Goal: Task Accomplishment & Management: Use online tool/utility

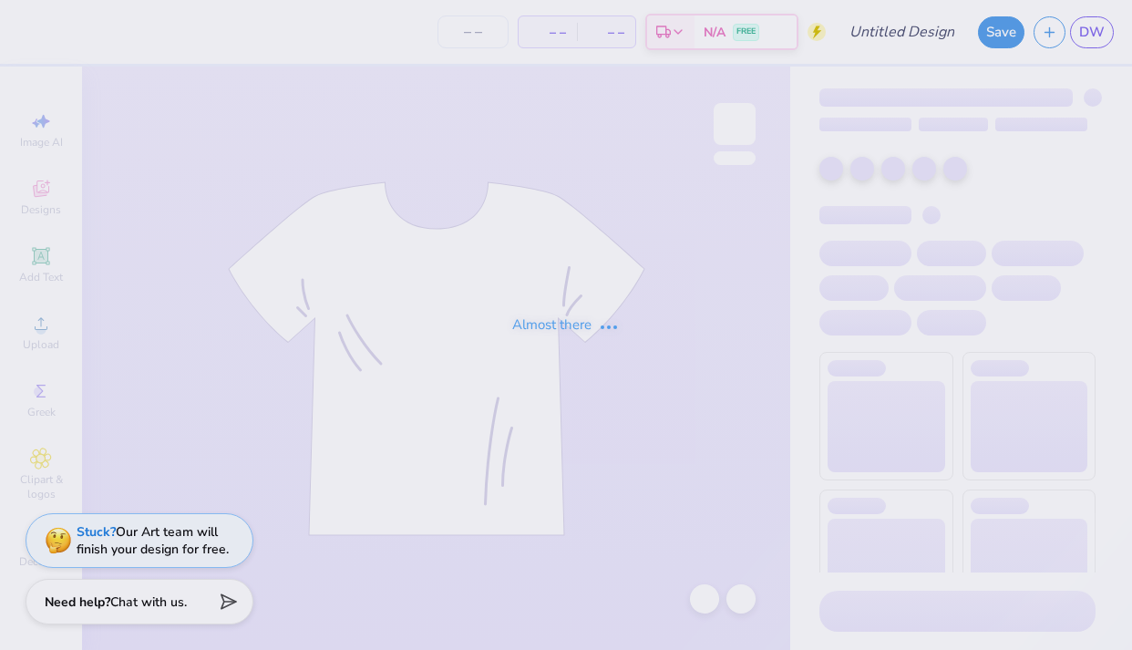
type input "MENS SOCCER CLUB"
type input "200"
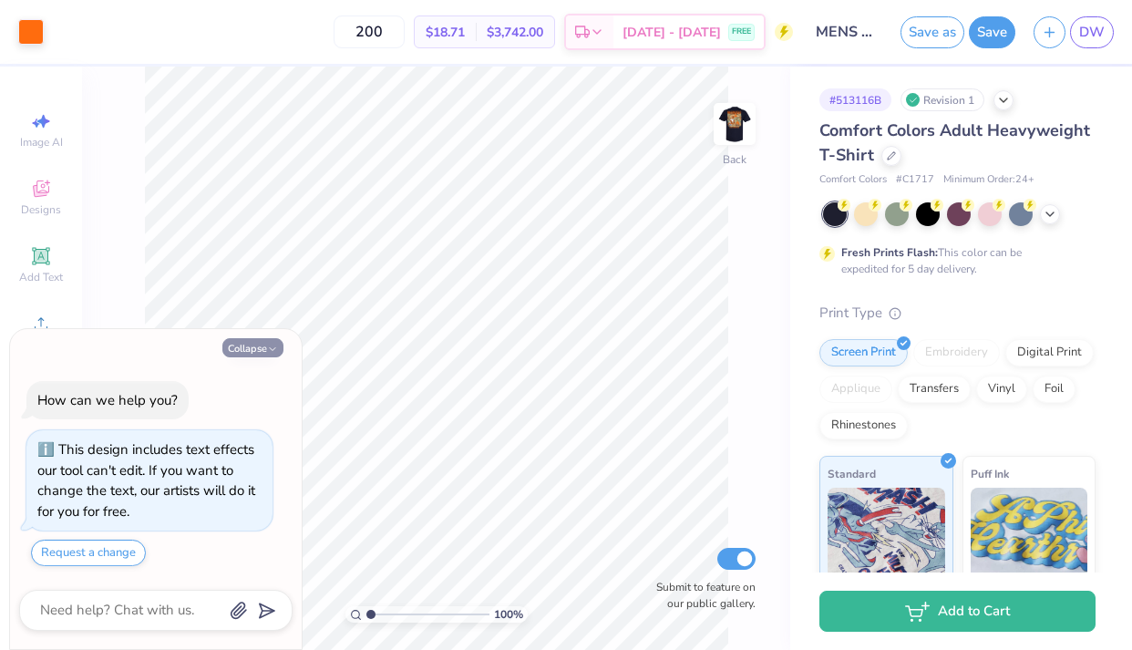
click at [271, 345] on icon "button" at bounding box center [272, 348] width 11 height 11
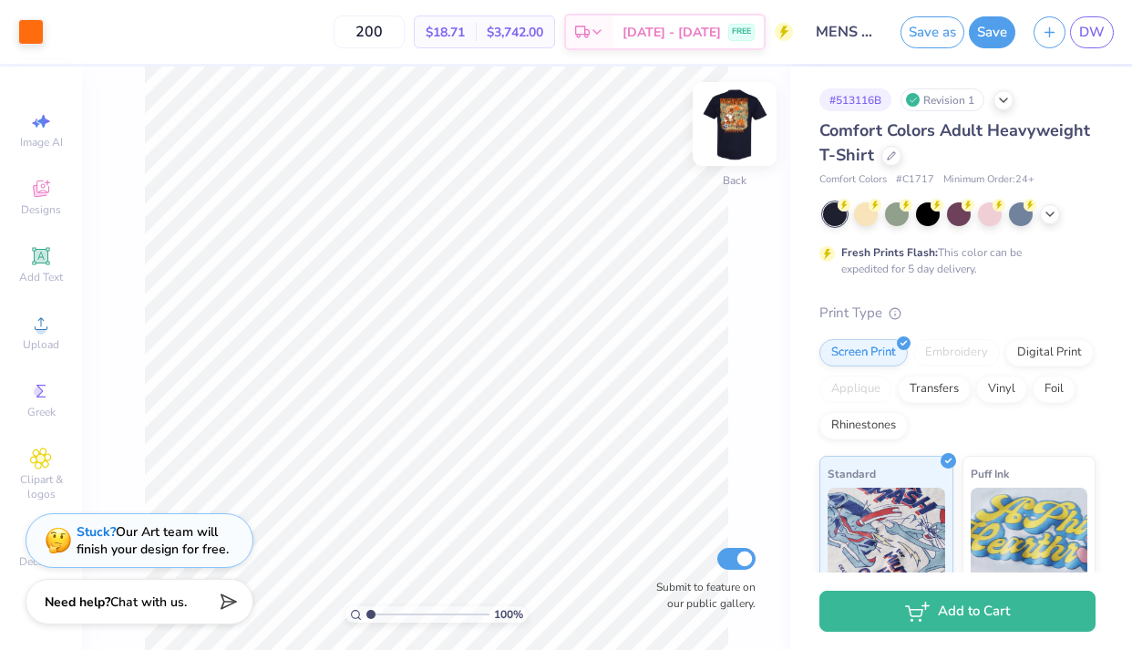
click at [729, 133] on img at bounding box center [734, 123] width 73 height 73
click at [731, 126] on img at bounding box center [734, 123] width 73 height 73
click at [1014, 101] on div "# 513116B Revision 1" at bounding box center [957, 99] width 276 height 23
click at [1006, 99] on icon at bounding box center [1003, 98] width 15 height 15
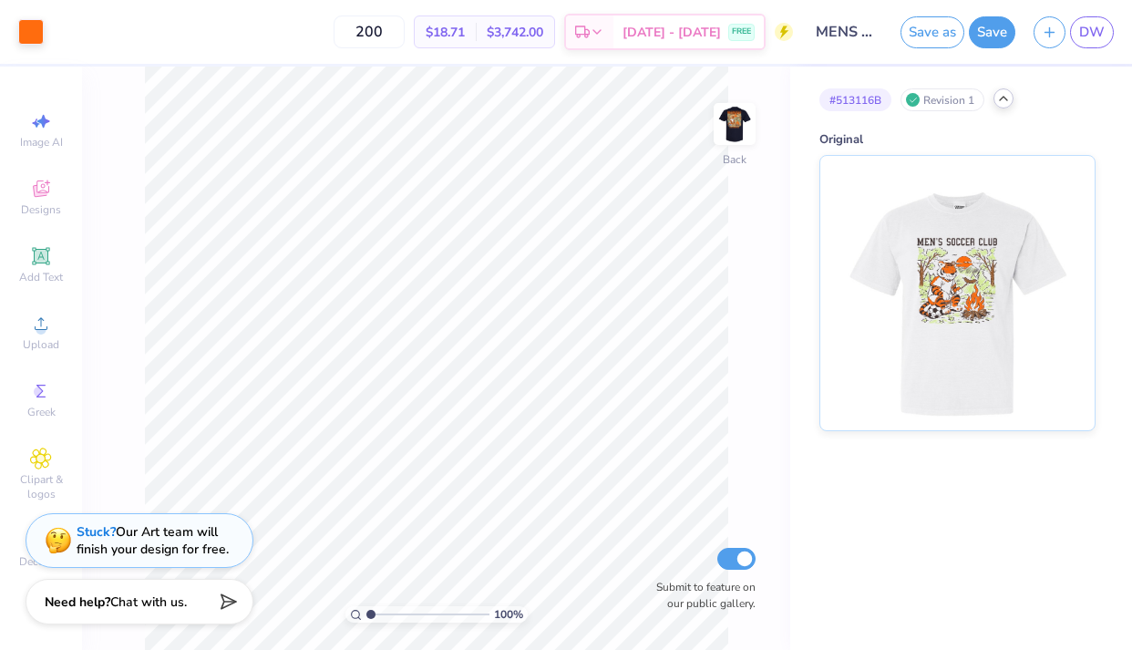
click at [1006, 99] on icon at bounding box center [1003, 98] width 15 height 15
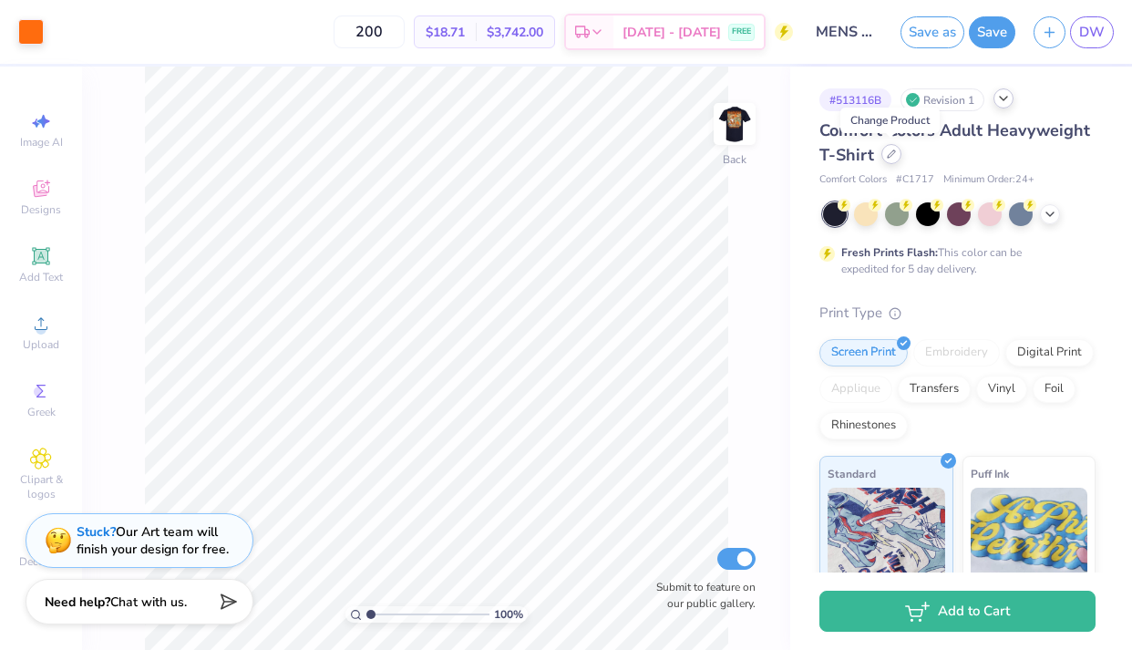
click at [892, 158] on icon at bounding box center [890, 153] width 9 height 9
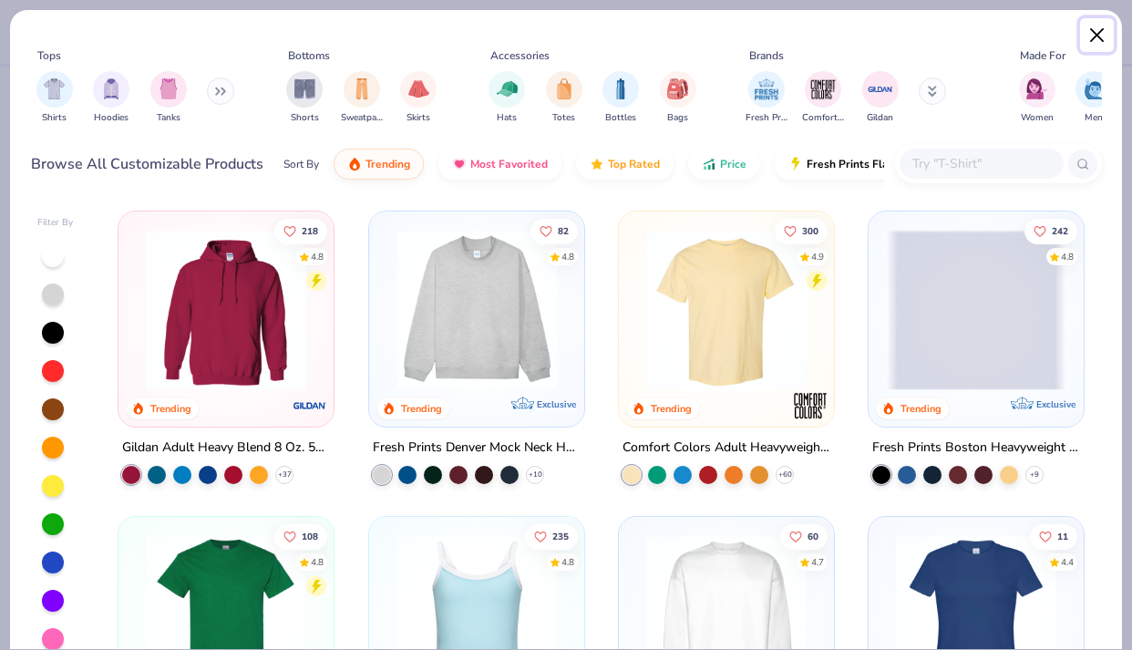
click at [1094, 39] on button "Close" at bounding box center [1097, 35] width 35 height 35
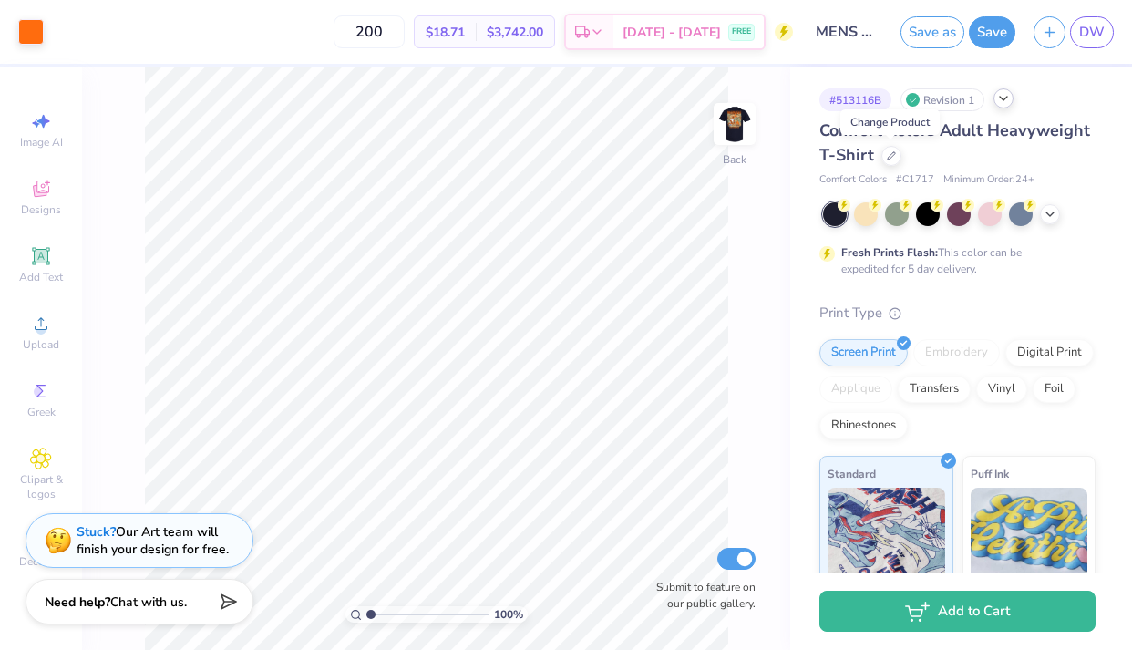
click at [1005, 105] on div at bounding box center [1003, 98] width 20 height 20
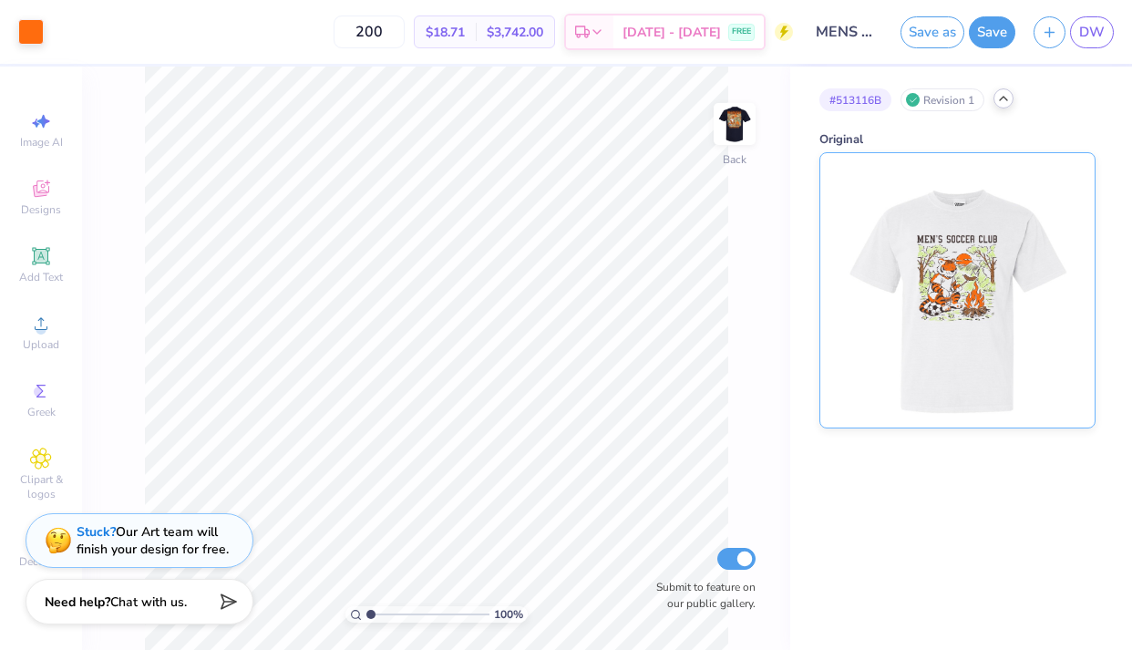
click at [997, 306] on img at bounding box center [957, 290] width 226 height 274
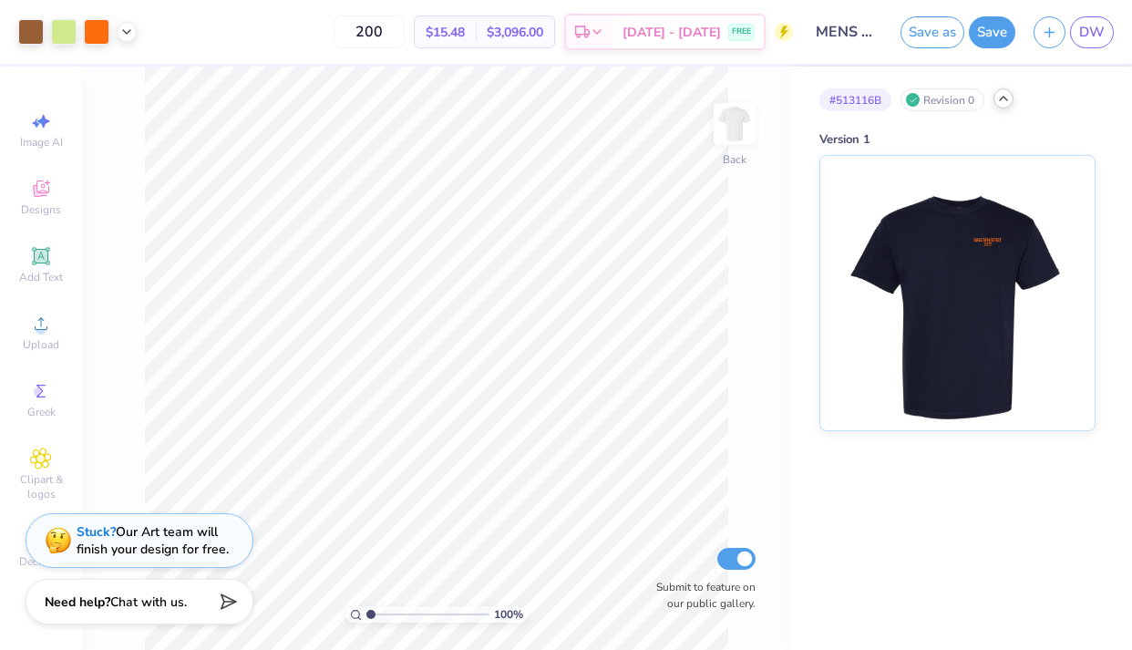
click at [963, 101] on div "Revision 0" at bounding box center [942, 99] width 84 height 23
click at [1001, 100] on icon at bounding box center [1003, 98] width 15 height 15
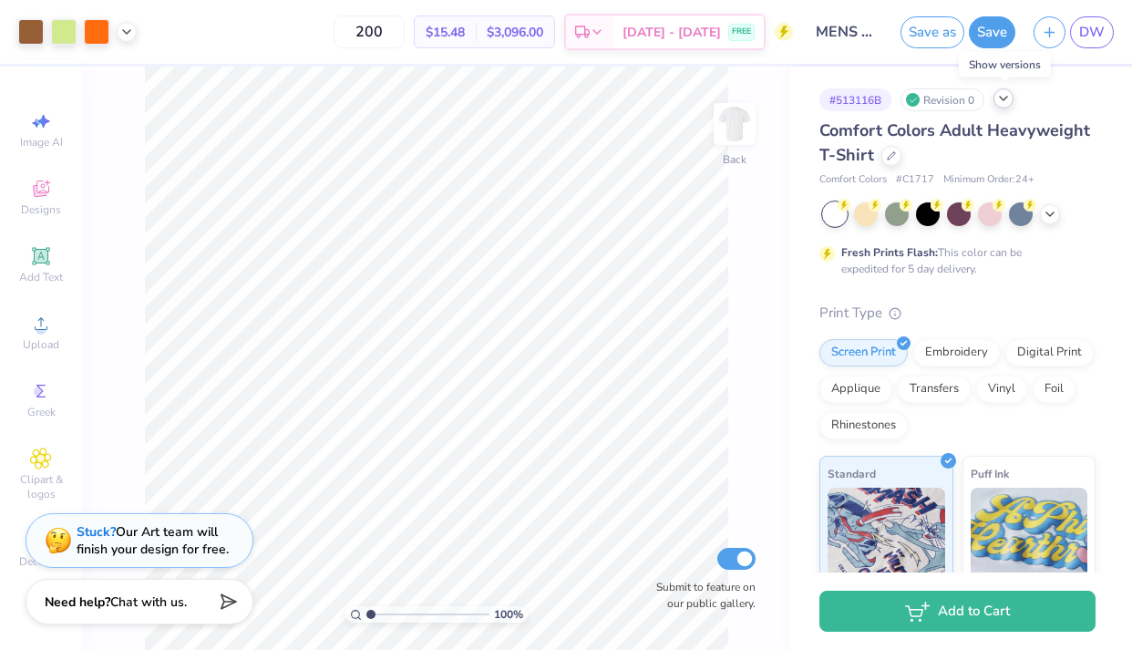
click at [1001, 100] on icon at bounding box center [1003, 98] width 15 height 15
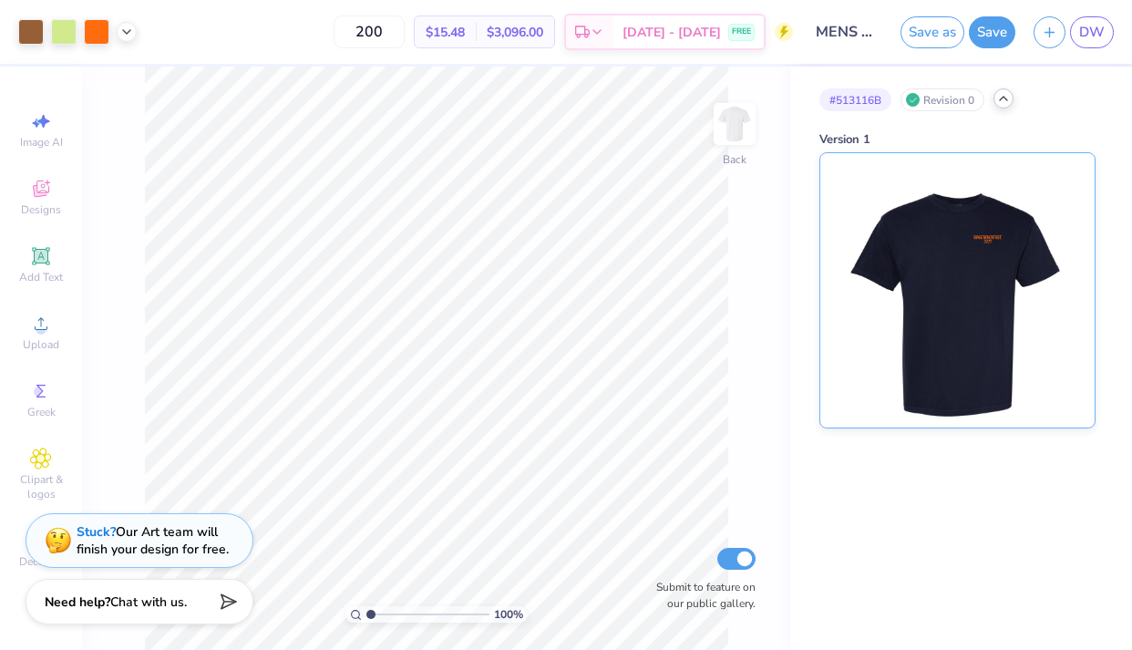
click at [953, 274] on img at bounding box center [957, 290] width 226 height 274
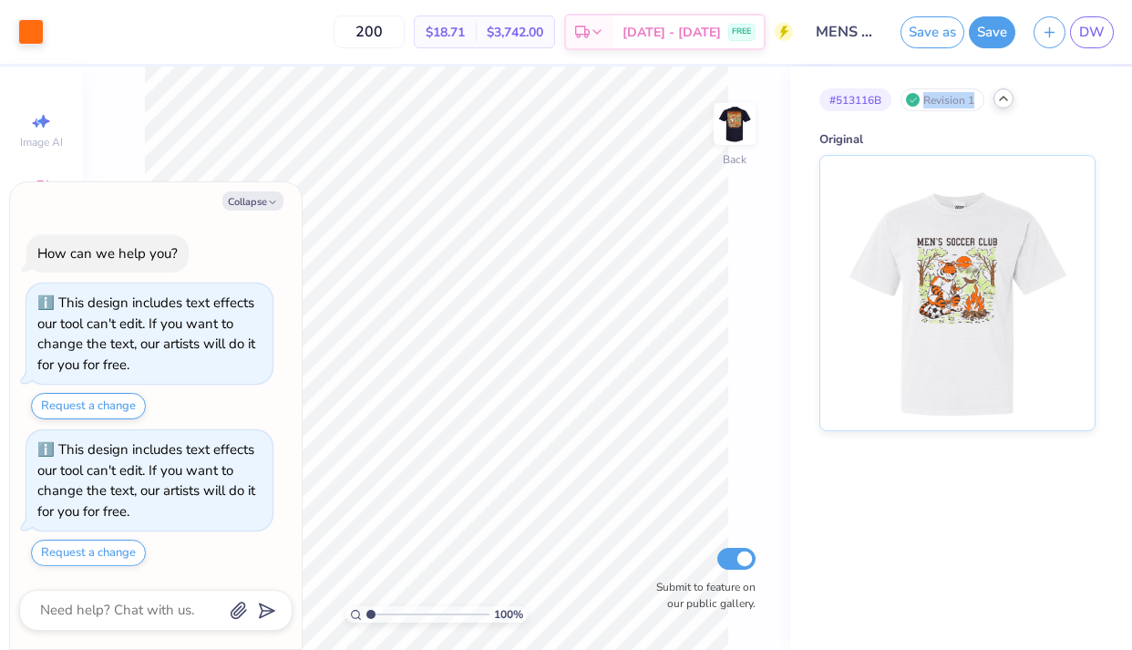
click at [1081, 90] on div "# 513116B Revision 1" at bounding box center [957, 99] width 276 height 23
click at [254, 207] on button "Collapse" at bounding box center [252, 200] width 61 height 19
type textarea "x"
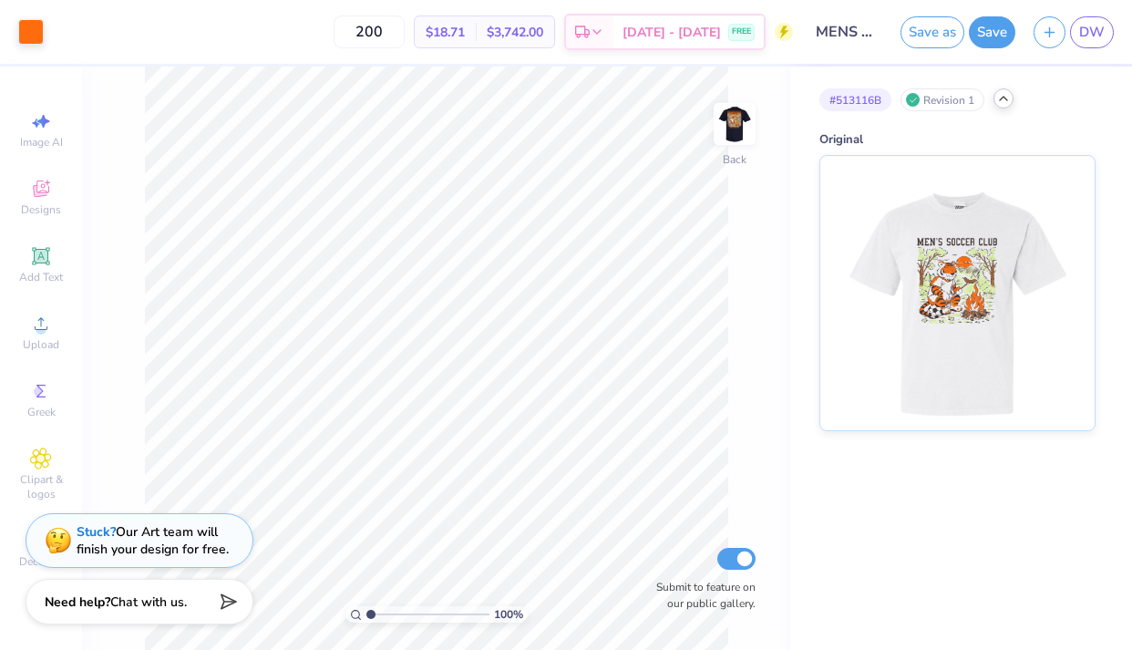
click at [107, 40] on div "200 $18.71 Per Item $3,742.00 Total Est. Delivery [DATE] - [DATE] FREE" at bounding box center [423, 32] width 740 height 64
click at [943, 581] on div "# 513116B Revision 1 Original" at bounding box center [961, 358] width 342 height 583
click at [997, 91] on div "# 513116B Revision 1" at bounding box center [957, 99] width 276 height 23
click at [1001, 101] on icon at bounding box center [1003, 98] width 15 height 15
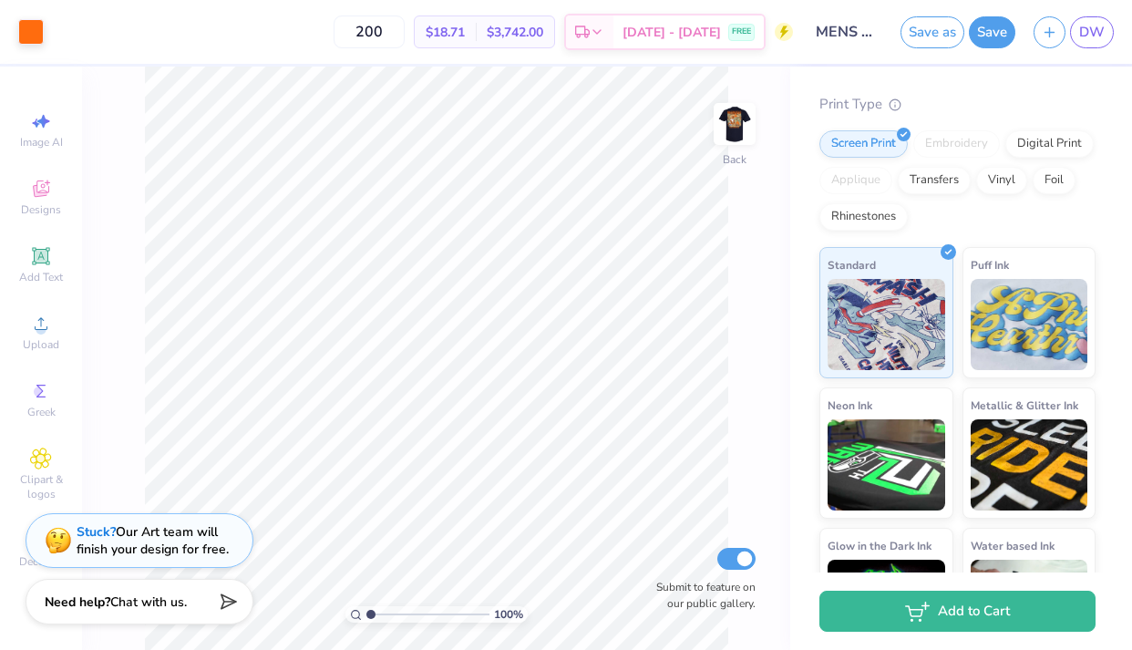
scroll to position [225, 0]
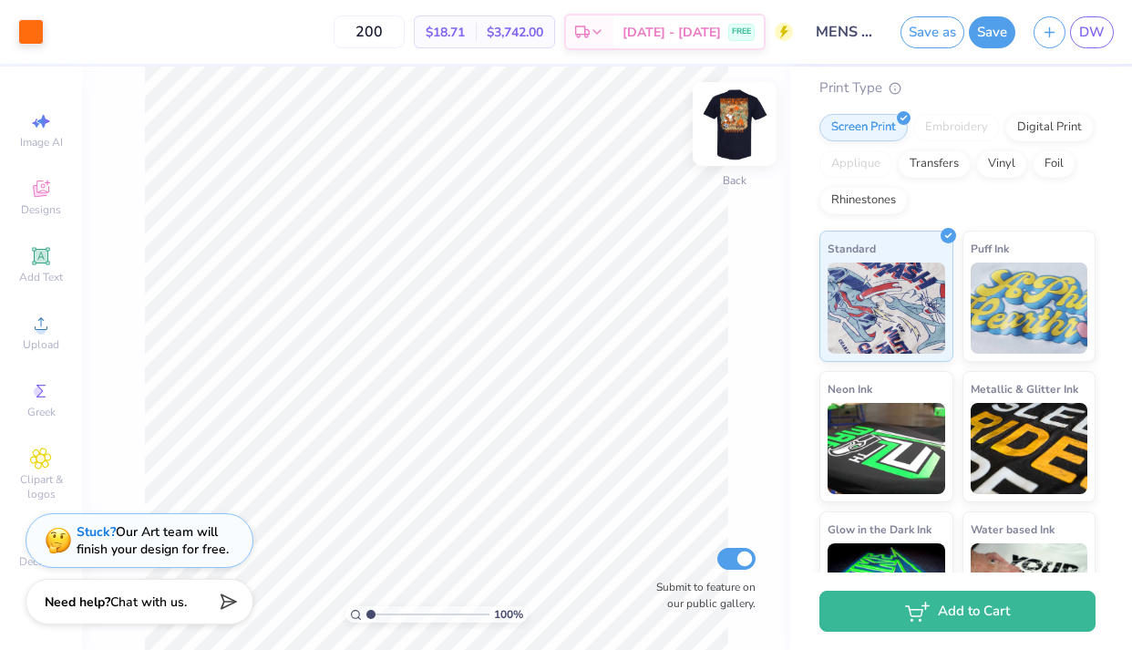
click at [736, 126] on img at bounding box center [734, 123] width 73 height 73
click at [736, 126] on img at bounding box center [734, 124] width 36 height 36
